Goal: Information Seeking & Learning: Learn about a topic

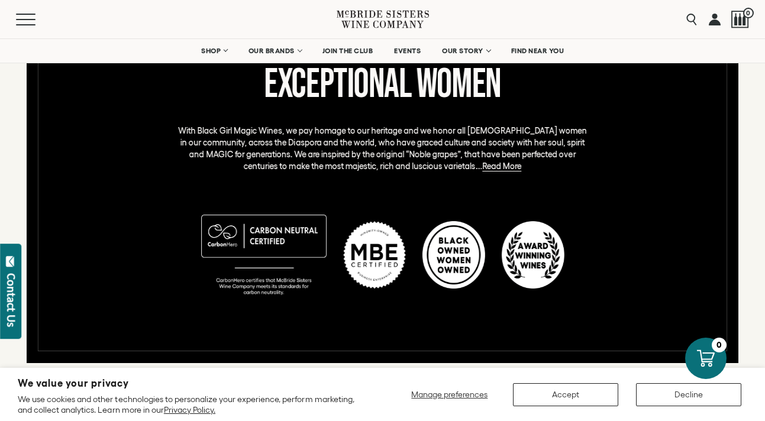
scroll to position [604, 0]
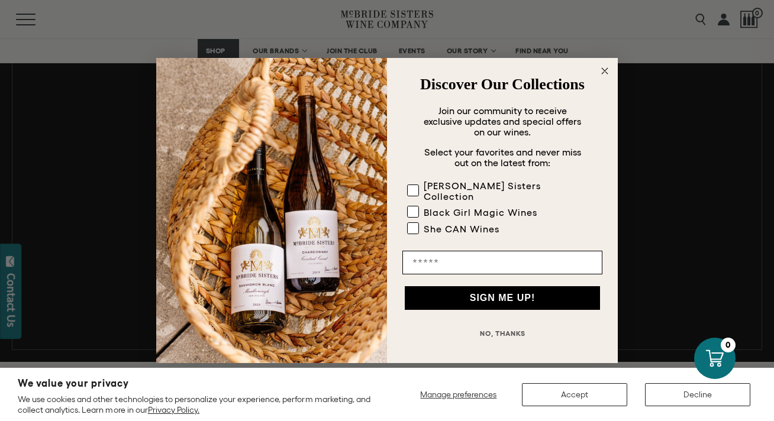
click at [602, 71] on circle "Close dialog" at bounding box center [605, 71] width 14 height 14
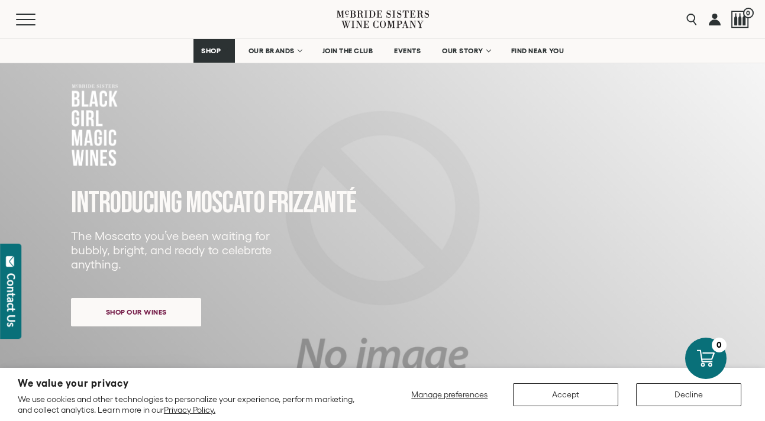
scroll to position [0, 0]
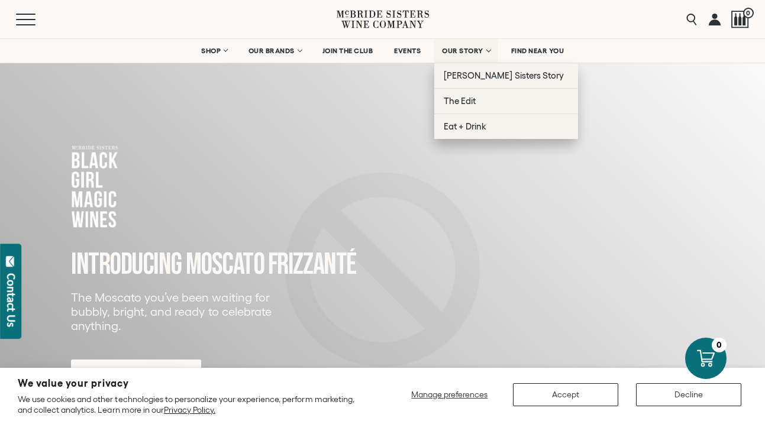
click at [464, 49] on span "OUR STORY" at bounding box center [462, 51] width 41 height 8
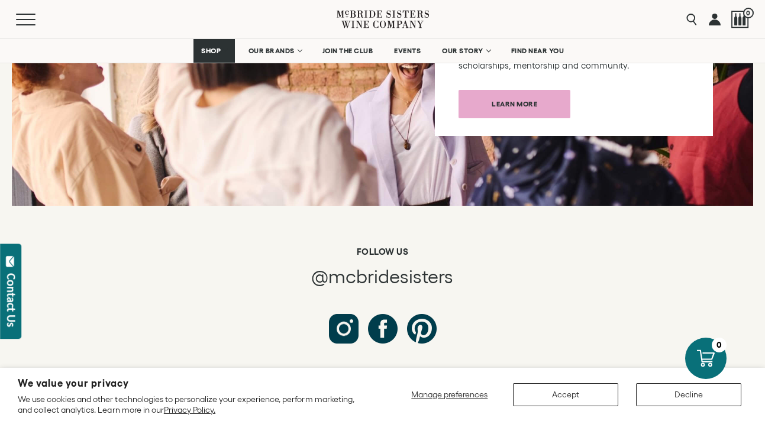
scroll to position [4297, 0]
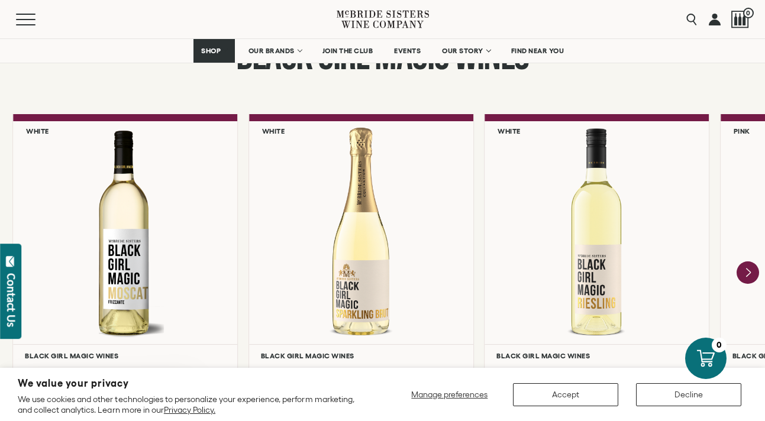
scroll to position [992, 0]
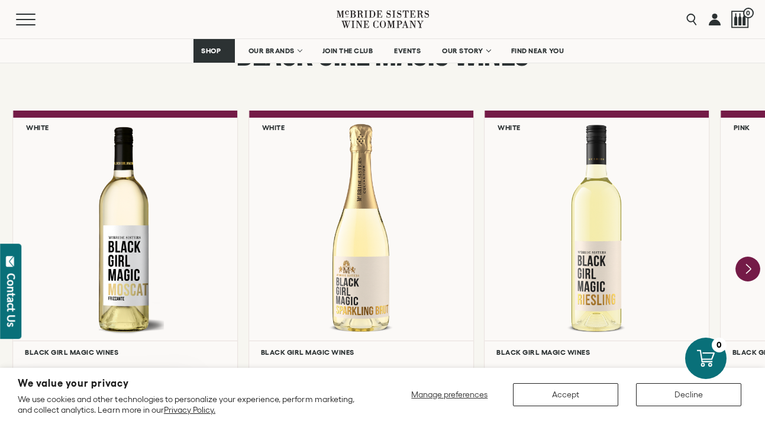
click at [751, 257] on icon "Next" at bounding box center [747, 269] width 25 height 25
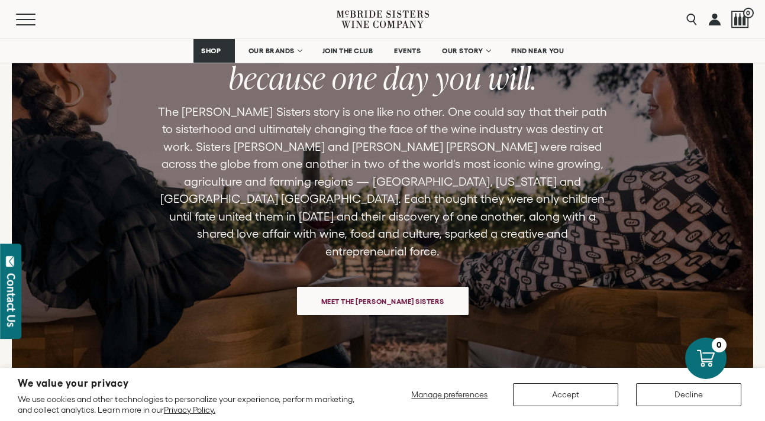
scroll to position [2543, 0]
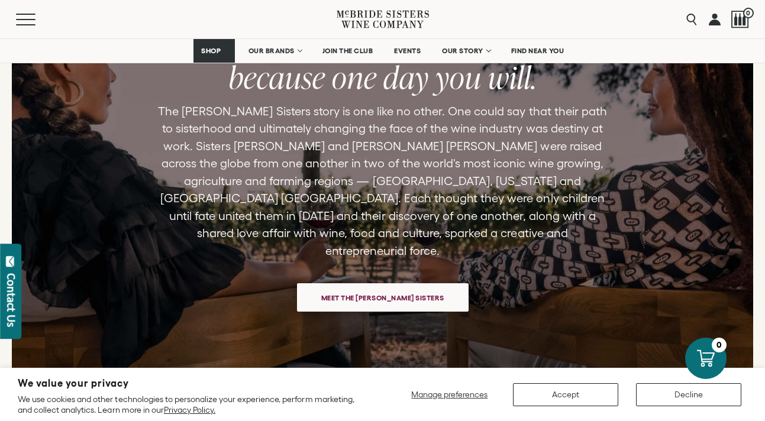
click at [423, 286] on span "Meet the [PERSON_NAME] Sisters" at bounding box center [382, 297] width 164 height 23
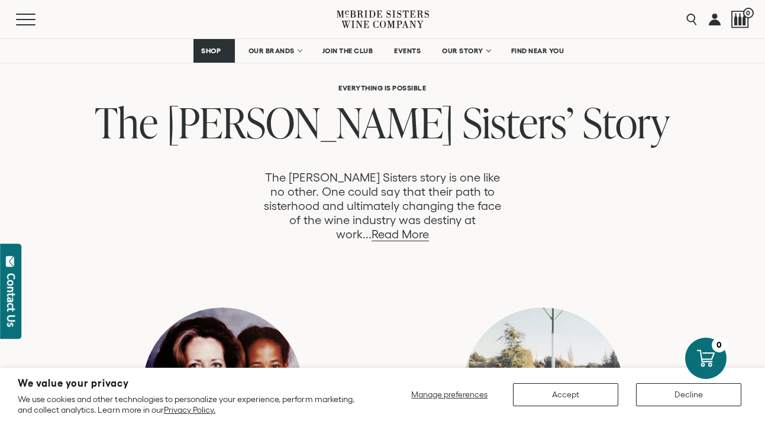
scroll to position [591, 0]
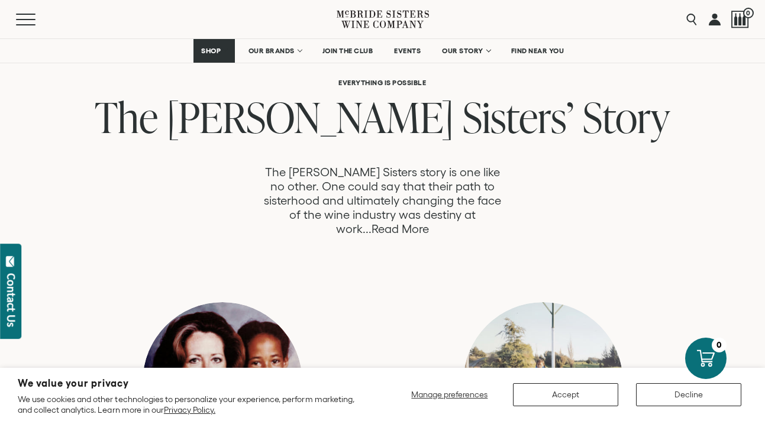
click at [399, 222] on link "Read More" at bounding box center [399, 229] width 57 height 14
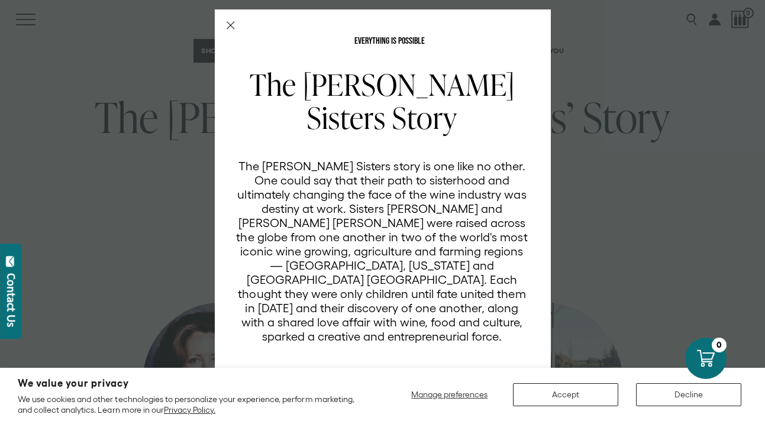
scroll to position [0, 0]
click at [227, 25] on icon "Close Modal" at bounding box center [231, 25] width 8 height 8
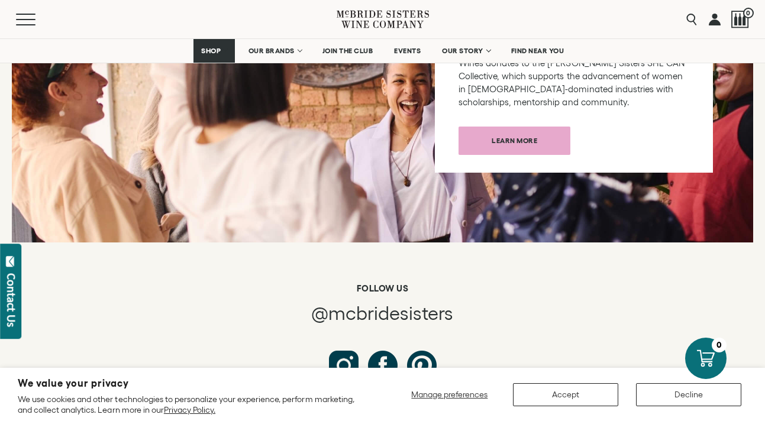
scroll to position [4297, 0]
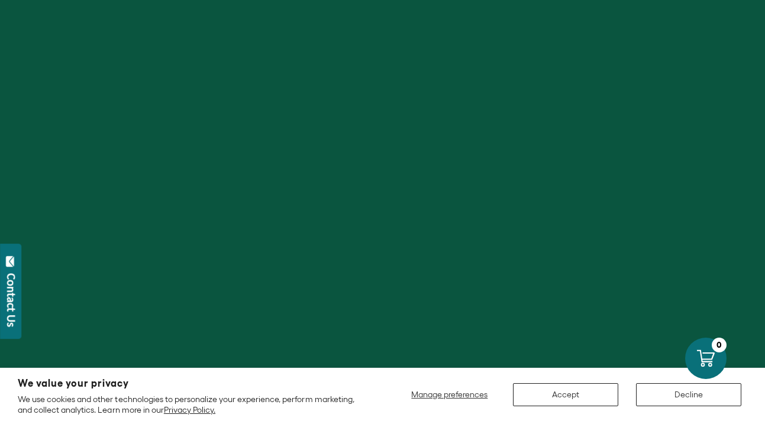
scroll to position [317, 0]
click at [586, 388] on button "Accept" at bounding box center [565, 394] width 105 height 23
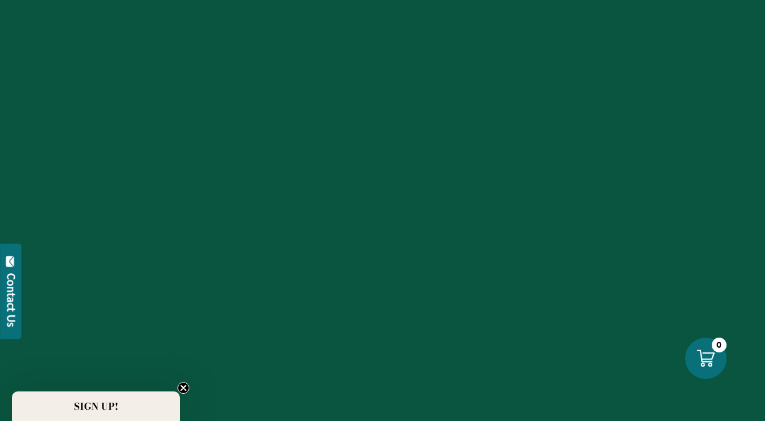
scroll to position [353, 0]
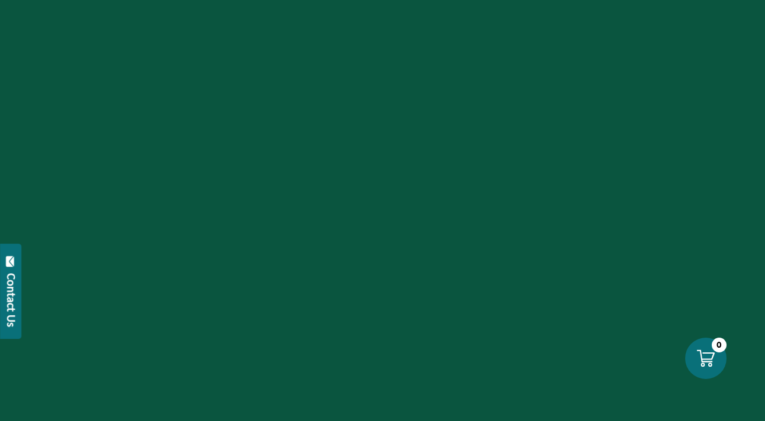
scroll to position [4126, 0]
